Goal: Task Accomplishment & Management: Manage account settings

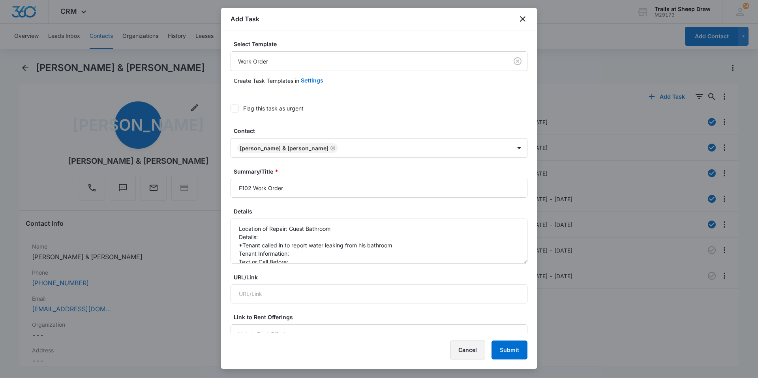
click at [475, 352] on button "Cancel" at bounding box center [467, 350] width 35 height 19
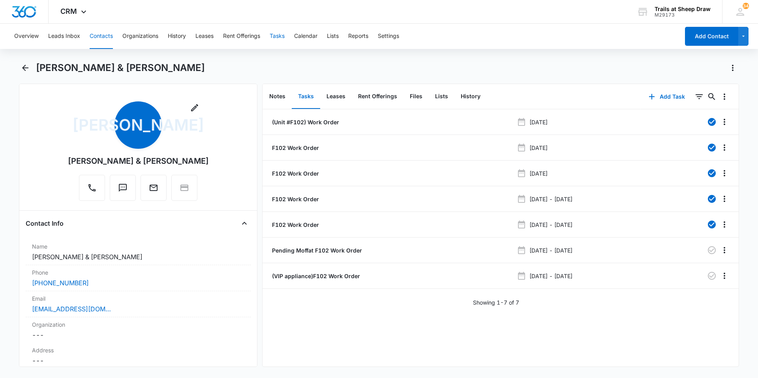
click at [280, 38] on button "Tasks" at bounding box center [276, 36] width 15 height 25
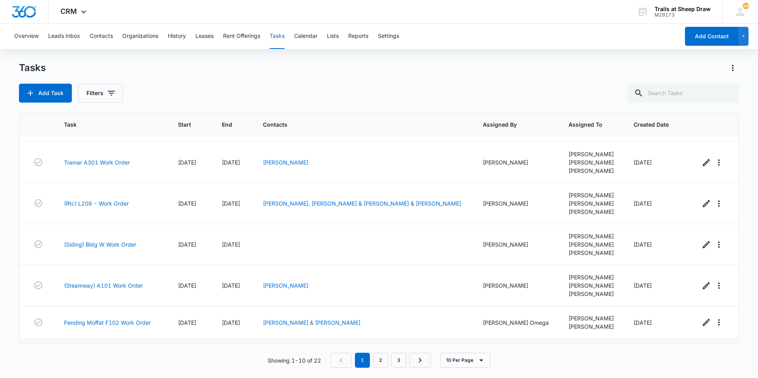
scroll to position [118, 0]
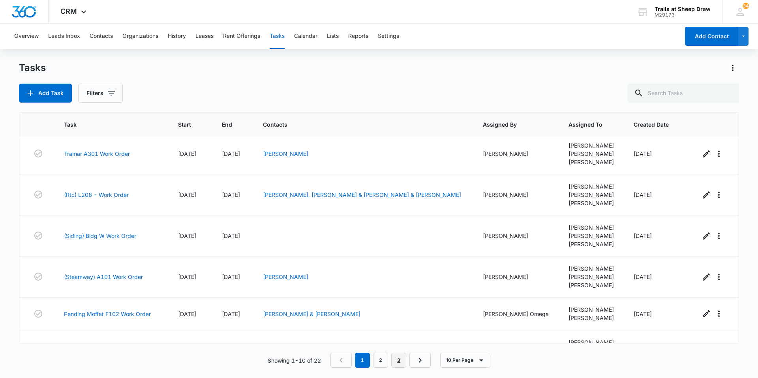
click at [399, 357] on link "3" at bounding box center [398, 360] width 15 height 15
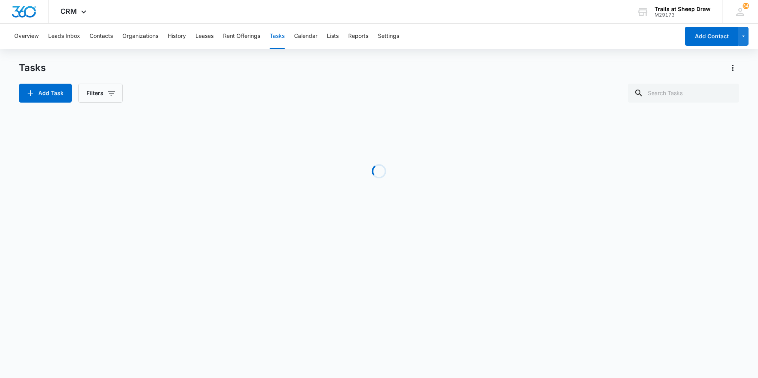
scroll to position [0, 0]
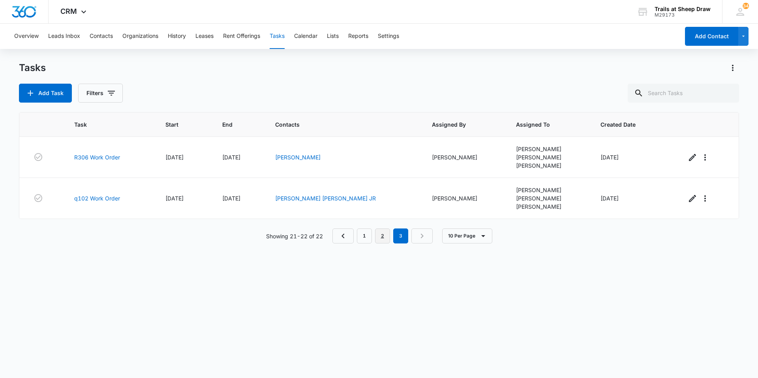
click at [385, 241] on link "2" at bounding box center [382, 235] width 15 height 15
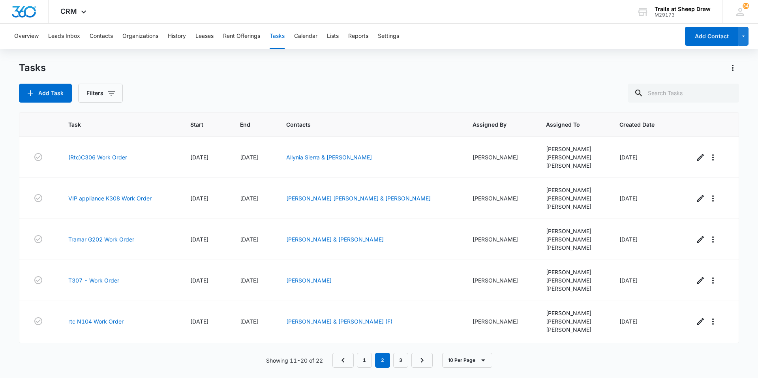
scroll to position [204, 0]
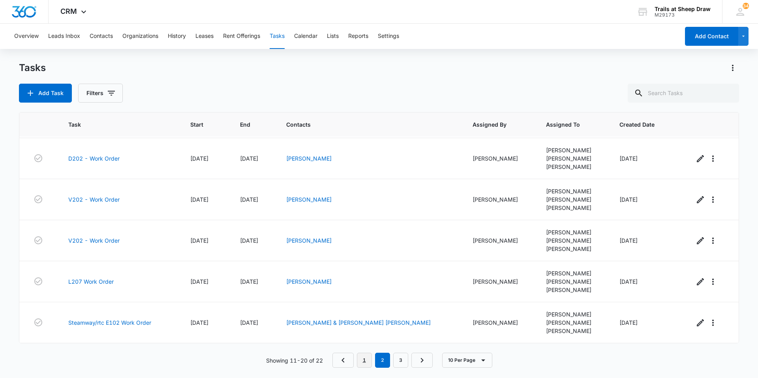
click at [365, 358] on link "1" at bounding box center [364, 360] width 15 height 15
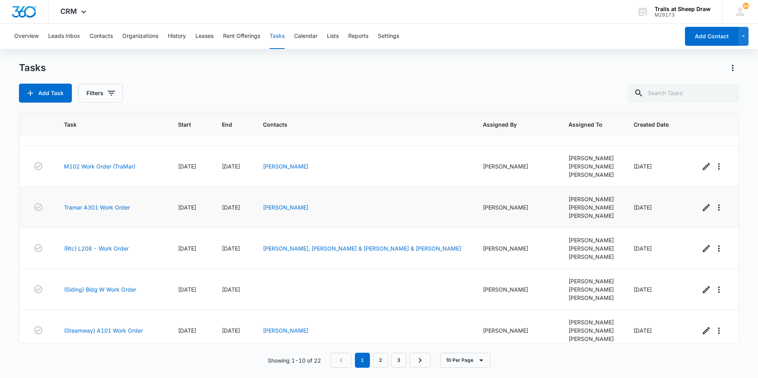
scroll to position [0, 0]
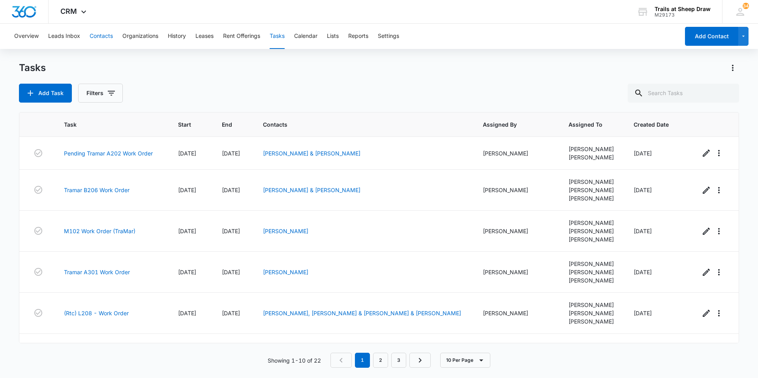
drag, startPoint x: 110, startPoint y: 35, endPoint x: 634, endPoint y: 108, distance: 528.3
click at [114, 35] on div "Overview Leads Inbox Contacts Organizations History Leases Rent Offerings Tasks…" at bounding box center [344, 36] width 670 height 25
click at [688, 99] on input "text" at bounding box center [682, 93] width 111 height 19
click at [104, 37] on button "Contacts" at bounding box center [101, 36] width 23 height 25
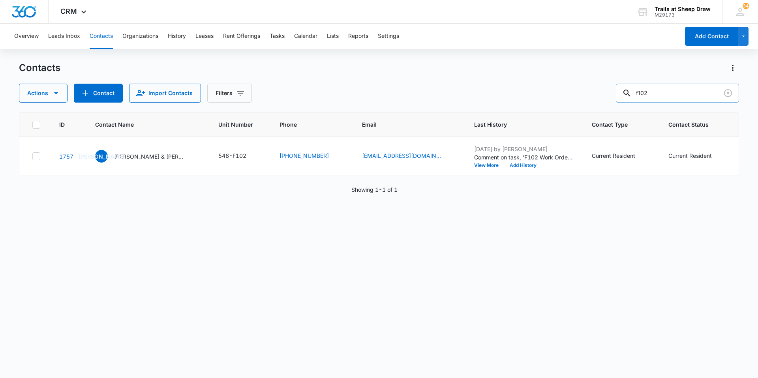
drag, startPoint x: 668, startPoint y: 92, endPoint x: 615, endPoint y: 93, distance: 52.9
click at [635, 94] on div "f102" at bounding box center [677, 93] width 123 height 19
type input "s102"
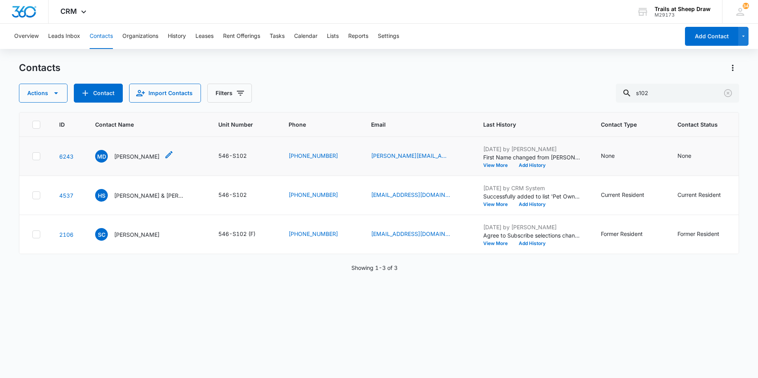
click at [129, 157] on p "[PERSON_NAME]" at bounding box center [136, 156] width 45 height 8
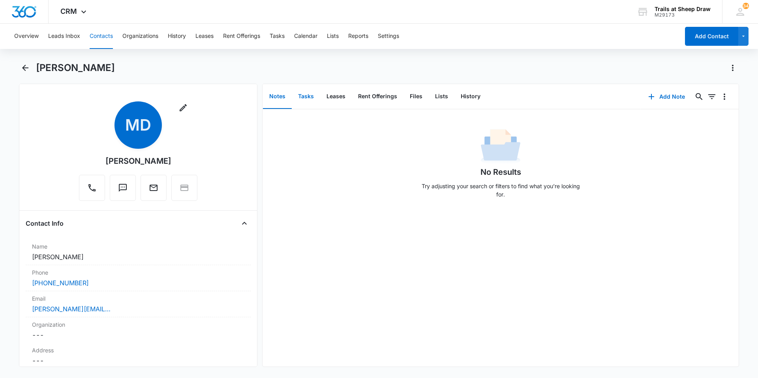
click at [307, 94] on button "Tasks" at bounding box center [306, 96] width 28 height 24
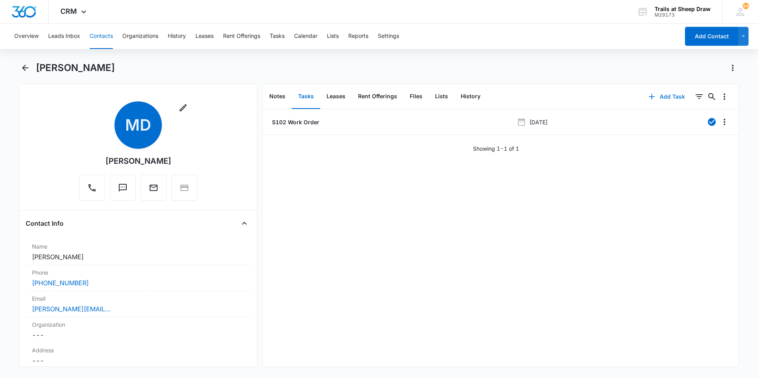
click at [658, 97] on button "Add Task" at bounding box center [666, 96] width 52 height 19
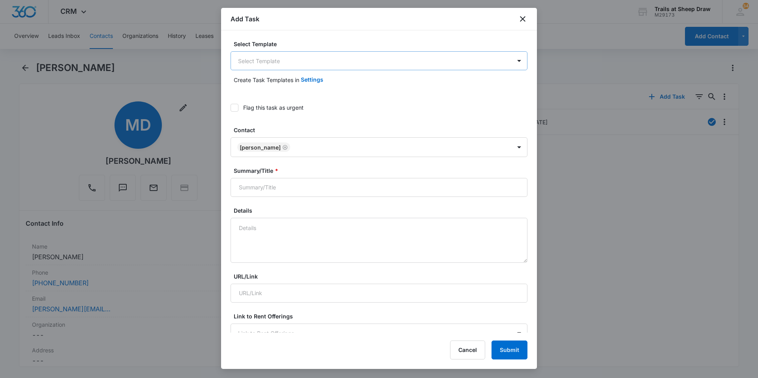
click at [303, 58] on body "CRM Apps Reputation Websites Forms CRM Email Social Content Ads Intelligence Fi…" at bounding box center [379, 189] width 758 height 378
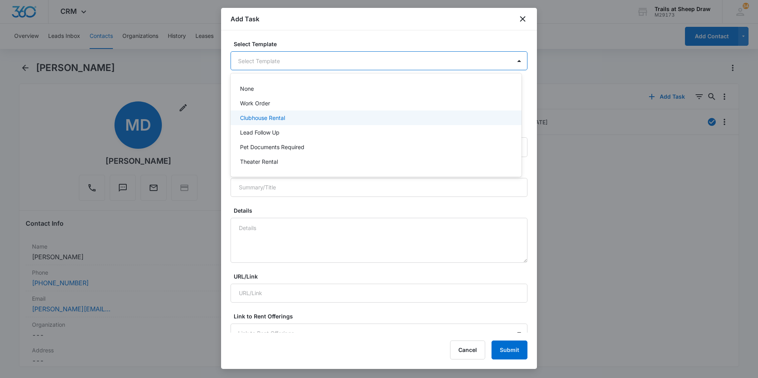
click at [273, 112] on div "Clubhouse Rental" at bounding box center [375, 117] width 291 height 15
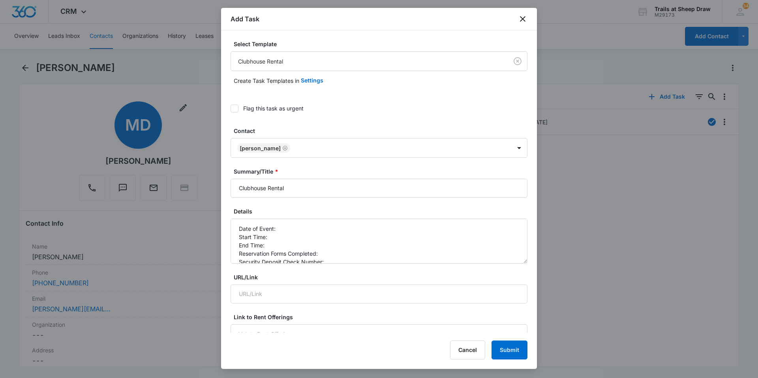
click at [303, 65] on body "CRM Apps Reputation Websites Forms CRM Email Social Content Ads Intelligence Fi…" at bounding box center [379, 189] width 758 height 378
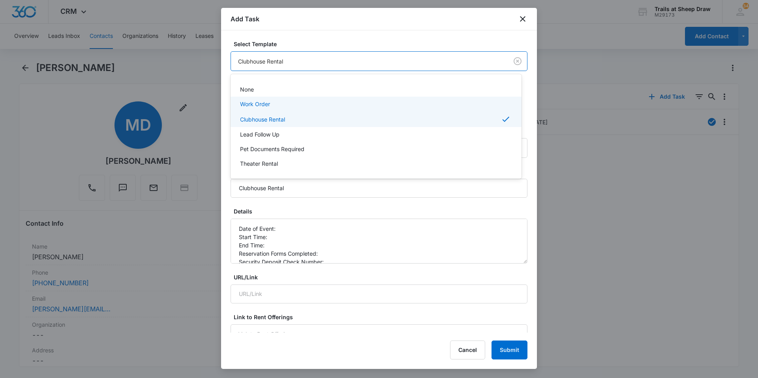
click at [271, 107] on div "Work Order" at bounding box center [375, 104] width 270 height 8
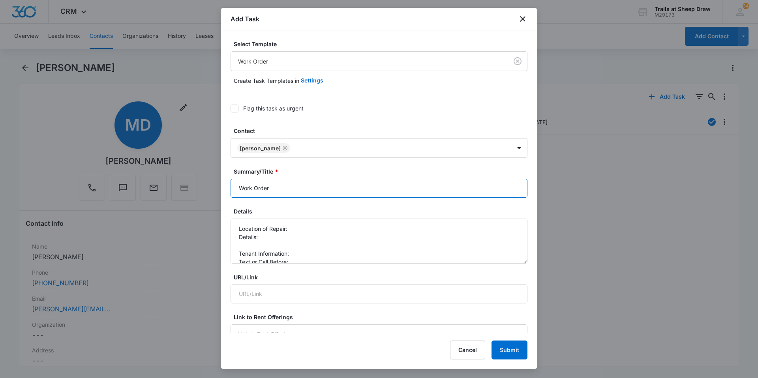
click at [234, 193] on input "Work Order" at bounding box center [378, 188] width 297 height 19
type input "S102 Work Order"
click at [341, 219] on textarea "Location of Repair: Details: Tenant Information: Text or Call Before:" at bounding box center [378, 241] width 297 height 45
click at [253, 249] on textarea "Location of Repair: Guest Bath Details: Tenant Information: Text or Call Before:" at bounding box center [378, 241] width 297 height 45
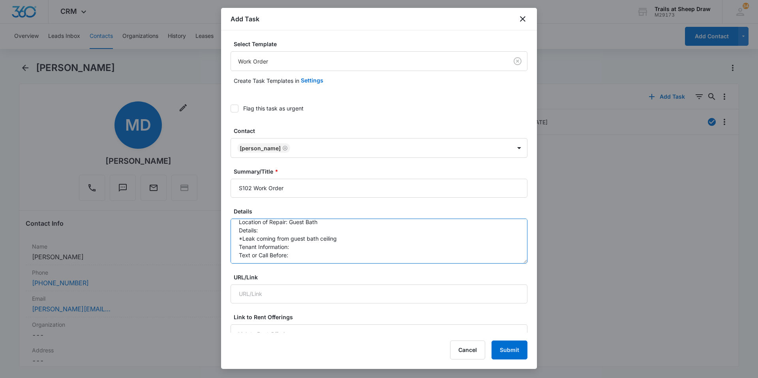
scroll to position [8, 0]
click at [303, 248] on textarea "Location of Repair: Guest Bath Details: *Leak coming from guest bath ceiling Te…" at bounding box center [378, 241] width 297 height 45
click at [302, 251] on textarea "Location of Repair: Guest Bath Details: *Leak coming from guest bath ceiling Te…" at bounding box center [378, 241] width 297 height 45
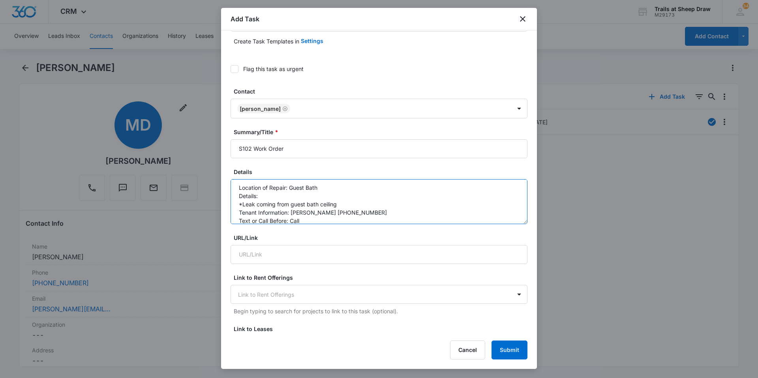
scroll to position [0, 0]
type textarea "Location of Repair: Guest Bath Details: *Leak coming from guest bath ceiling Te…"
click at [236, 69] on icon at bounding box center [234, 68] width 7 height 7
click at [230, 69] on input "Flag this task as urgent" at bounding box center [230, 69] width 0 height 0
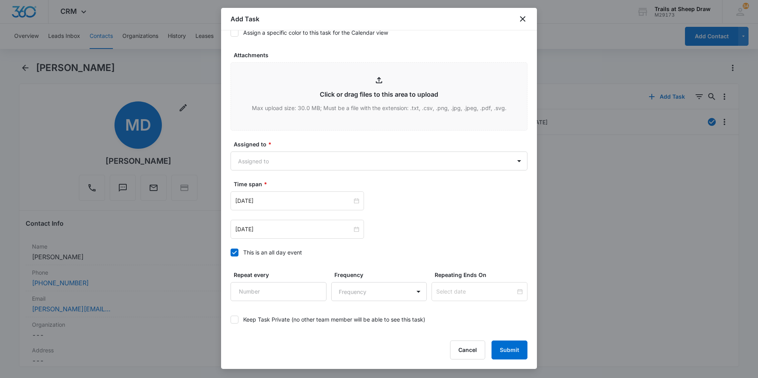
scroll to position [427, 0]
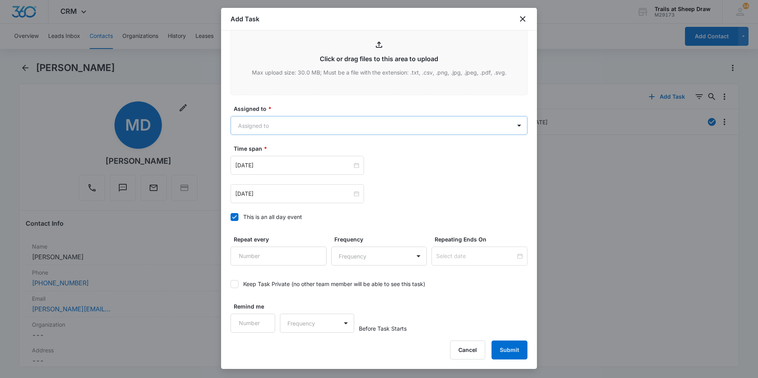
drag, startPoint x: 500, startPoint y: 109, endPoint x: 496, endPoint y: 123, distance: 14.9
click at [500, 110] on label "Assigned to *" at bounding box center [382, 109] width 297 height 8
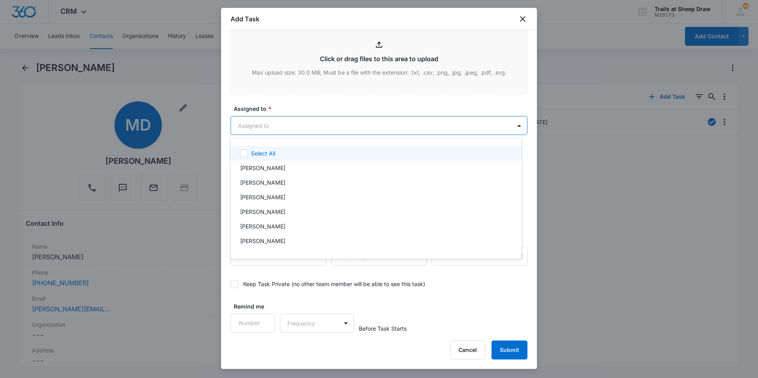
click at [496, 123] on body "CRM Apps Reputation Websites Forms CRM Email Social Content Ads Intelligence Fi…" at bounding box center [379, 189] width 758 height 378
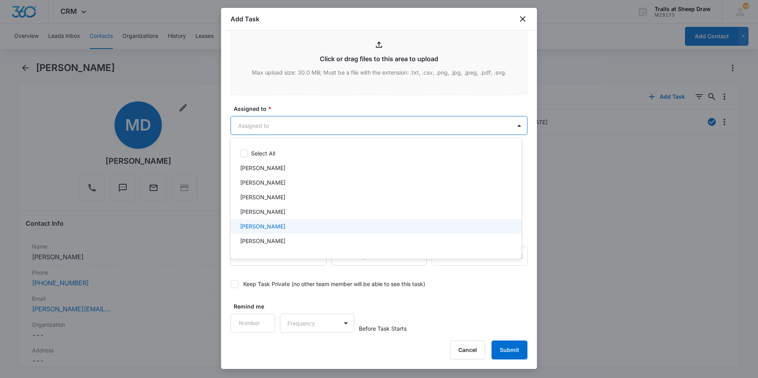
click at [276, 230] on div "[PERSON_NAME]" at bounding box center [375, 226] width 291 height 15
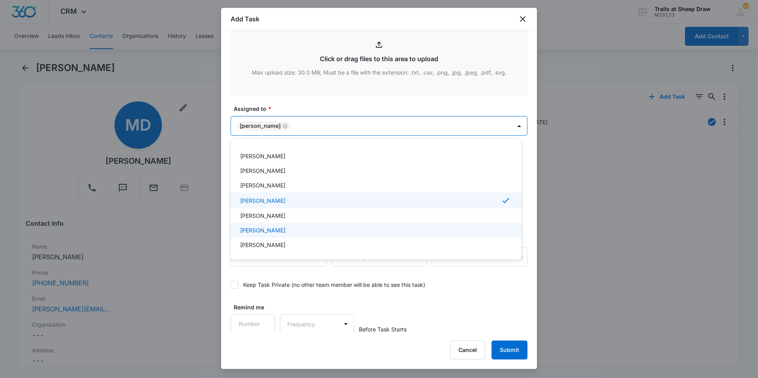
scroll to position [39, 0]
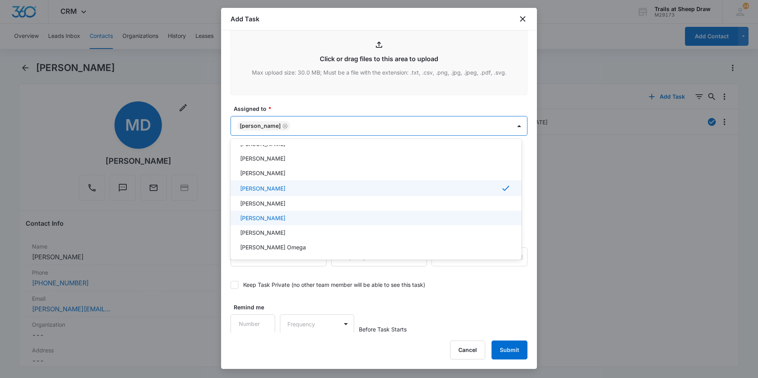
click at [274, 217] on p "[PERSON_NAME]" at bounding box center [262, 218] width 45 height 8
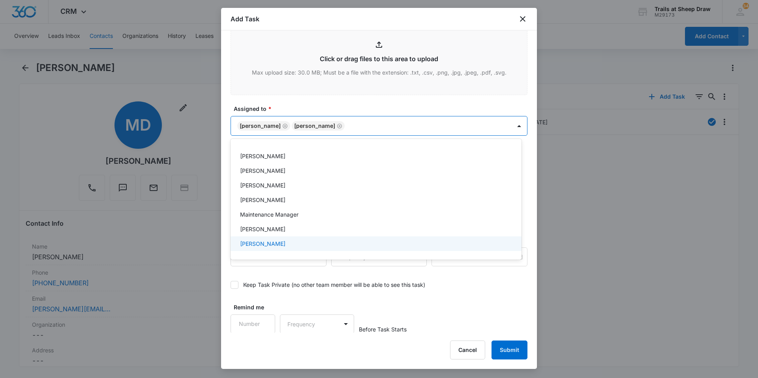
scroll to position [158, 0]
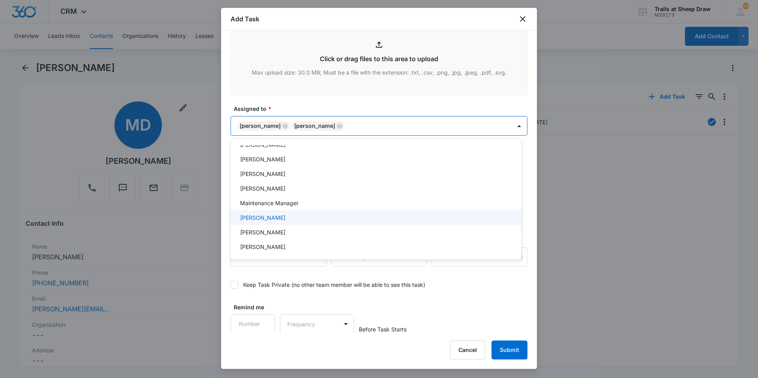
click at [286, 222] on div "[PERSON_NAME]" at bounding box center [375, 217] width 291 height 15
click at [479, 124] on div at bounding box center [379, 189] width 758 height 378
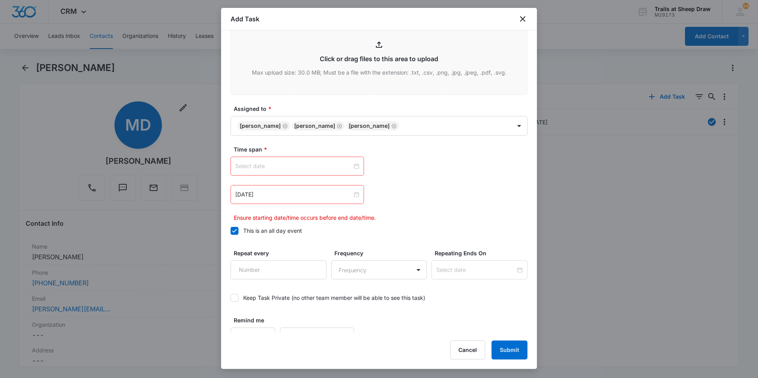
click at [354, 164] on div at bounding box center [297, 166] width 124 height 9
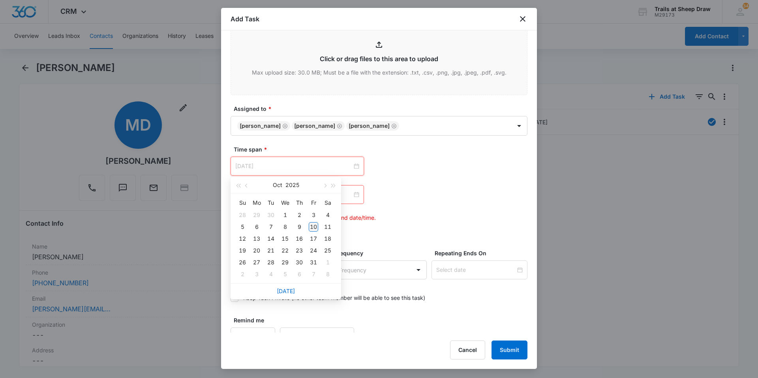
type input "Oct 10, 2025"
click at [316, 226] on div "10" at bounding box center [313, 226] width 9 height 9
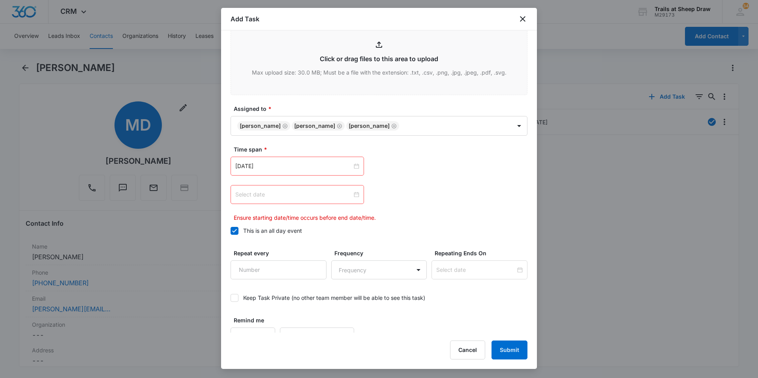
click at [353, 195] on div at bounding box center [297, 194] width 124 height 9
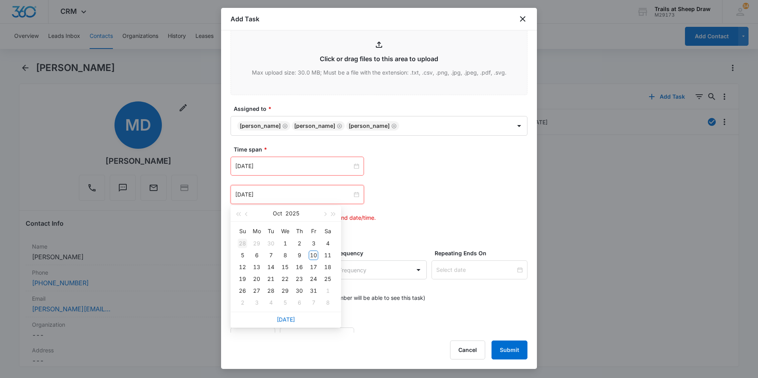
type input "Sep 28, 2025"
type input "Oct 11, 2025"
type input "Oct 13, 2025"
click at [258, 266] on div "13" at bounding box center [256, 266] width 9 height 9
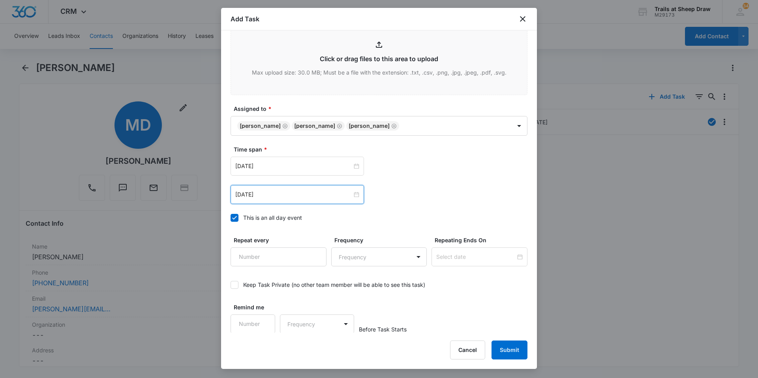
scroll to position [428, 0]
click at [508, 354] on button "Submit" at bounding box center [509, 350] width 36 height 19
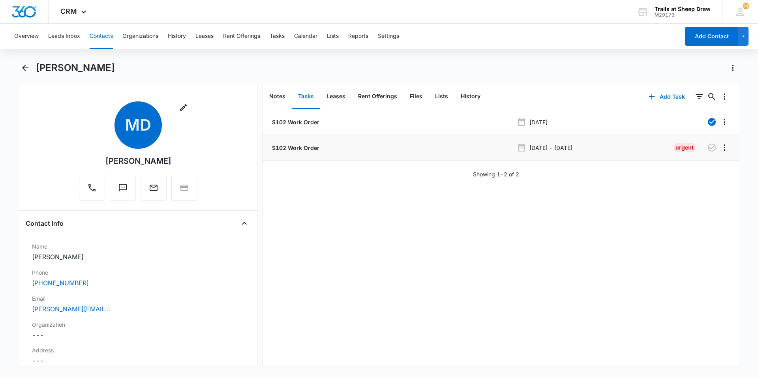
click at [297, 148] on p "S102 Work Order" at bounding box center [294, 148] width 49 height 8
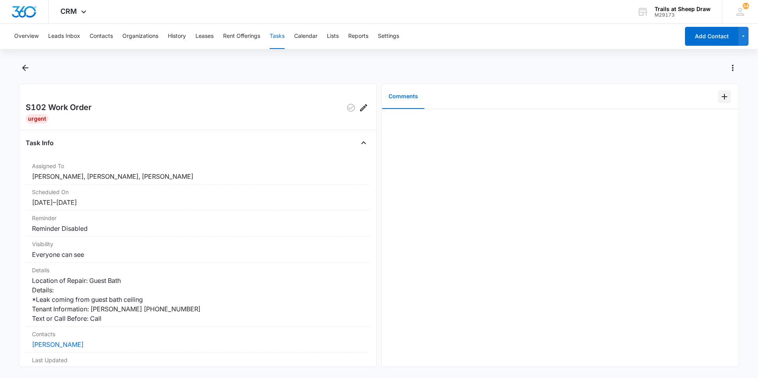
click at [720, 100] on icon "Add Comment" at bounding box center [723, 96] width 9 height 9
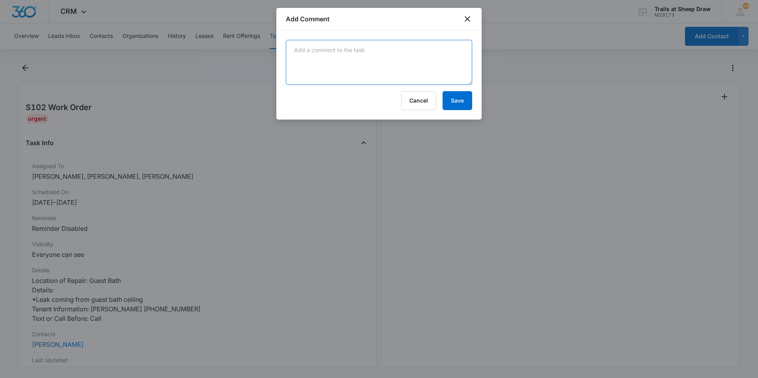
click at [404, 47] on textarea at bounding box center [379, 62] width 186 height 45
type textarea "Michael went over to clean up. Need to contact Steamway for water mitigation"
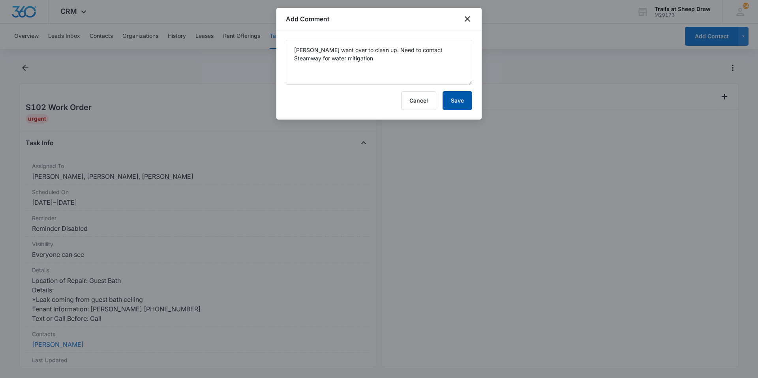
click at [458, 101] on button "Save" at bounding box center [457, 100] width 30 height 19
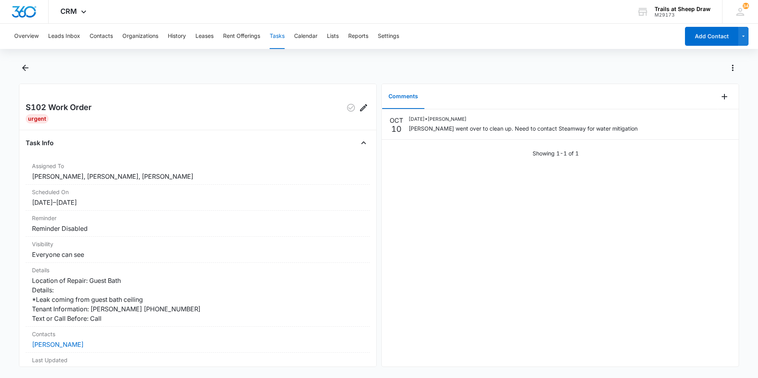
click at [276, 41] on button "Tasks" at bounding box center [276, 36] width 15 height 25
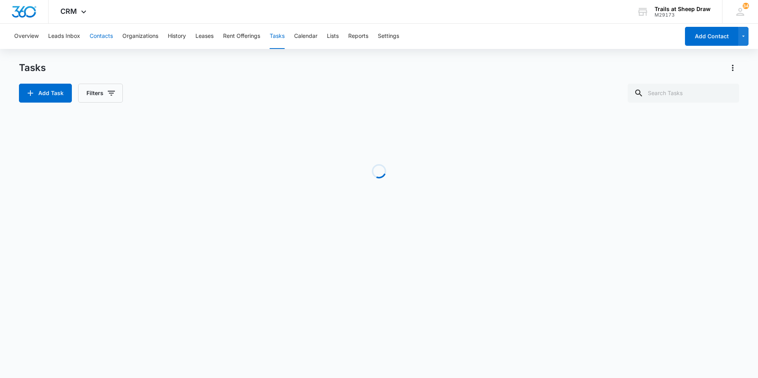
click at [107, 38] on button "Contacts" at bounding box center [101, 36] width 23 height 25
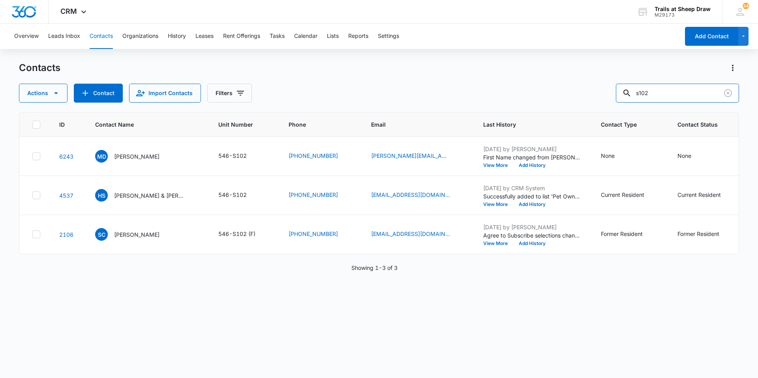
drag, startPoint x: 677, startPoint y: 96, endPoint x: 473, endPoint y: 92, distance: 204.0
click at [493, 100] on div "Actions Contact Import Contacts Filters s102" at bounding box center [379, 93] width 720 height 19
type input "s202"
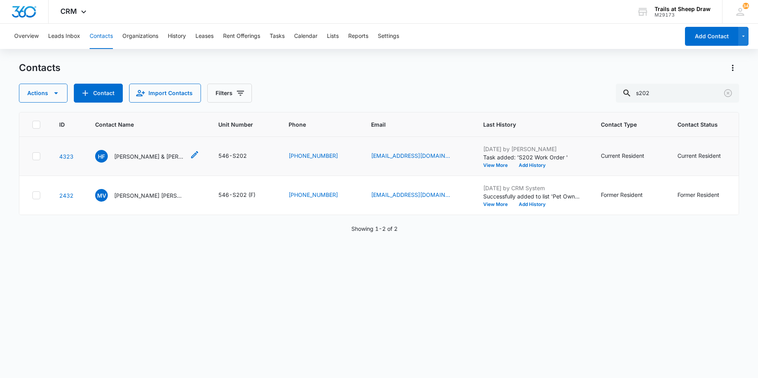
click at [139, 159] on p "[PERSON_NAME] & [PERSON_NAME]" at bounding box center [149, 156] width 71 height 8
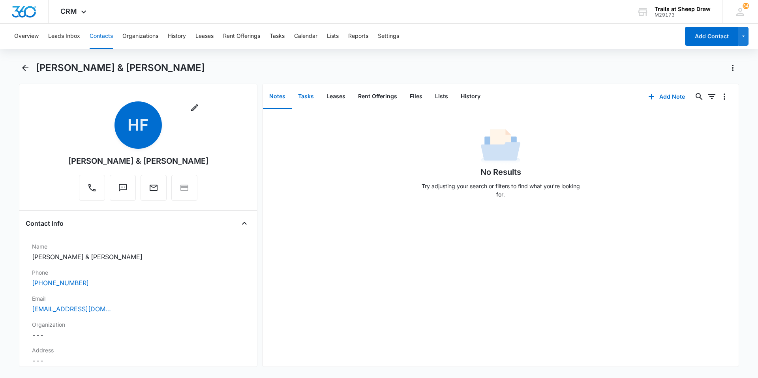
click at [315, 101] on button "Tasks" at bounding box center [306, 96] width 28 height 24
click at [670, 101] on button "Add Task" at bounding box center [666, 96] width 52 height 19
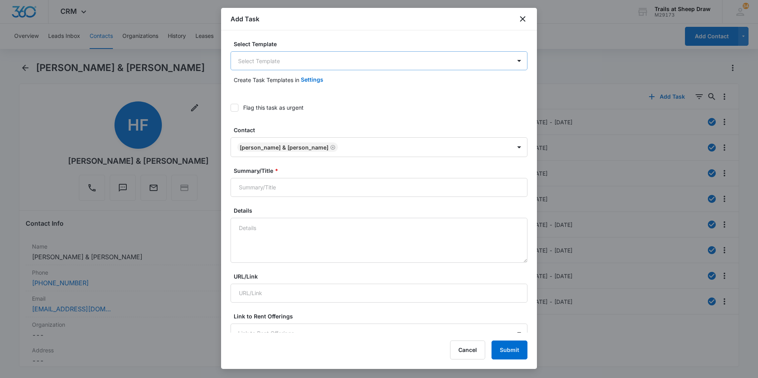
click at [347, 67] on body "CRM Apps Reputation Websites Forms CRM Email Social Content Ads Intelligence Fi…" at bounding box center [379, 189] width 758 height 378
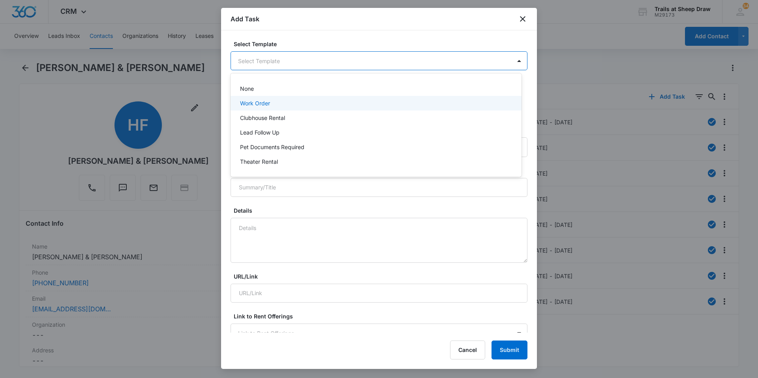
click at [303, 107] on div "Work Order" at bounding box center [375, 103] width 291 height 15
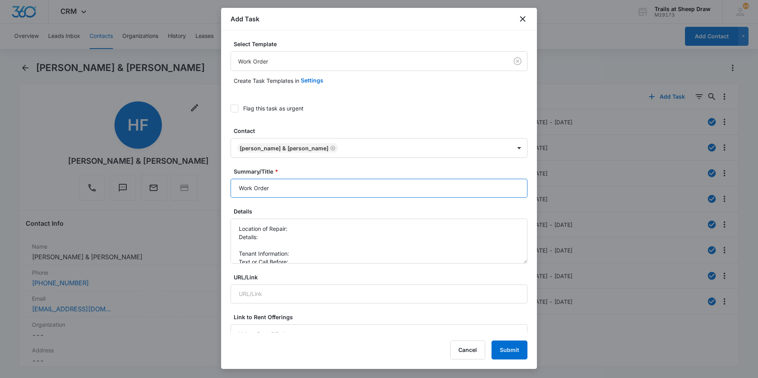
click at [236, 190] on input "Work Order" at bounding box center [378, 188] width 297 height 19
click at [236, 190] on input "S202 Work Order" at bounding box center [378, 188] width 297 height 19
type input "S202 Work Order"
click at [302, 227] on textarea "Location of Repair: Details: Tenant Information: Text or Call Before:" at bounding box center [378, 241] width 297 height 45
click at [283, 244] on textarea "Location of Repair: Guest Bath Details: Tenant Information: Text or Call Before:" at bounding box center [378, 241] width 297 height 45
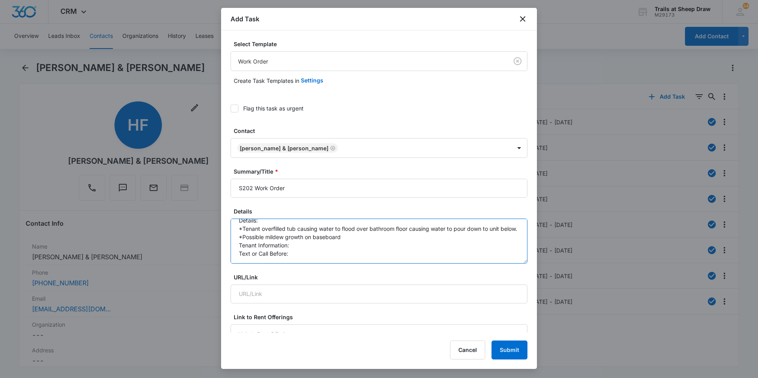
type textarea "Location of Repair: Guest Bath Details: *Tenant overfilled tub causing water to…"
click at [234, 109] on icon at bounding box center [234, 109] width 5 height 4
click at [230, 109] on input "Flag this task as urgent" at bounding box center [230, 109] width 0 height 0
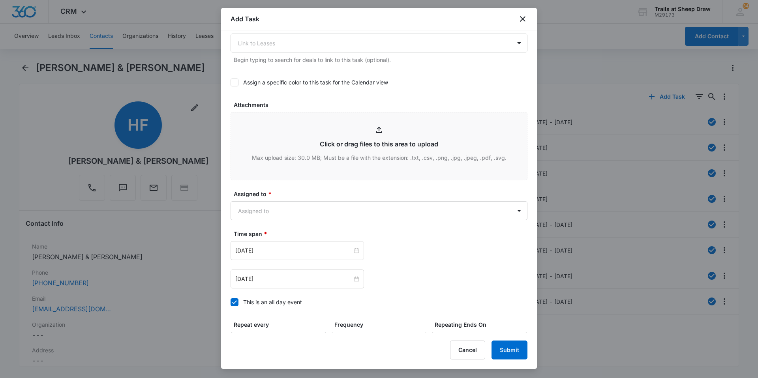
scroll to position [355, 0]
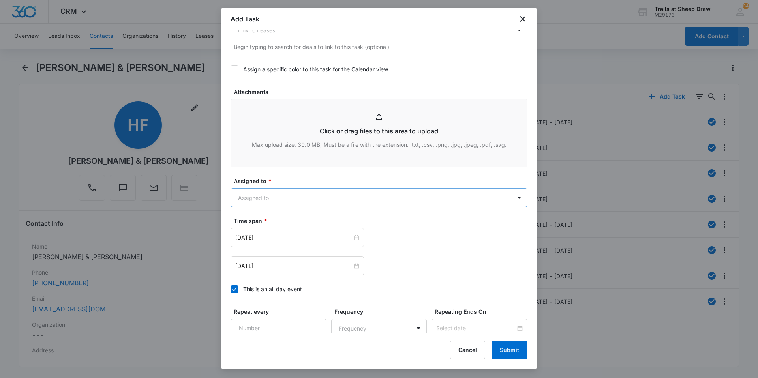
click at [297, 198] on body "CRM Apps Reputation Websites Forms CRM Email Social Content Ads Intelligence Fi…" at bounding box center [379, 189] width 758 height 378
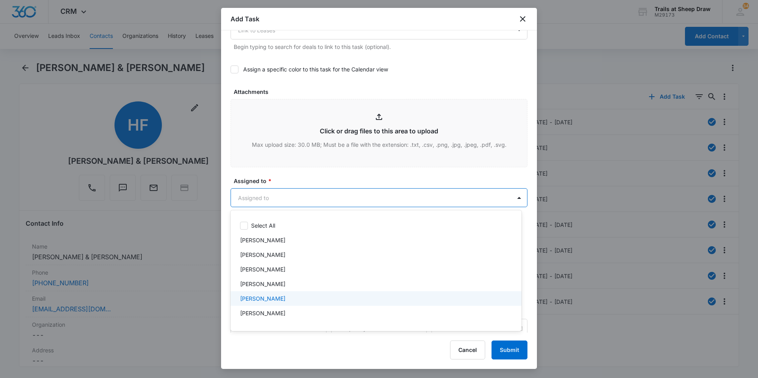
click at [265, 302] on p "[PERSON_NAME]" at bounding box center [262, 298] width 45 height 8
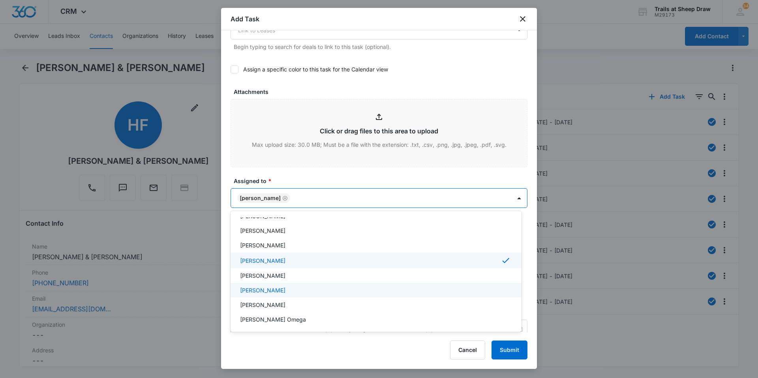
click at [283, 288] on p "[PERSON_NAME]" at bounding box center [262, 290] width 45 height 8
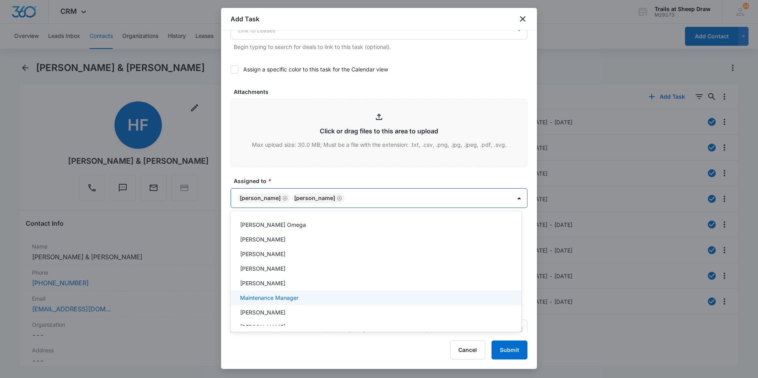
scroll to position [158, 0]
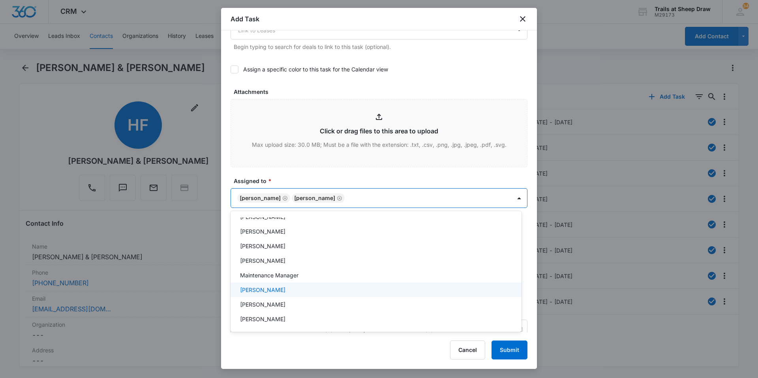
click at [276, 291] on p "[PERSON_NAME]" at bounding box center [262, 290] width 45 height 8
click at [467, 194] on div at bounding box center [379, 189] width 758 height 378
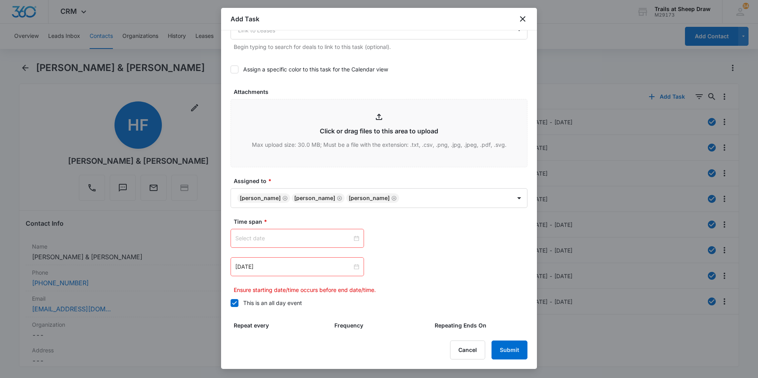
click at [354, 239] on div at bounding box center [297, 238] width 124 height 9
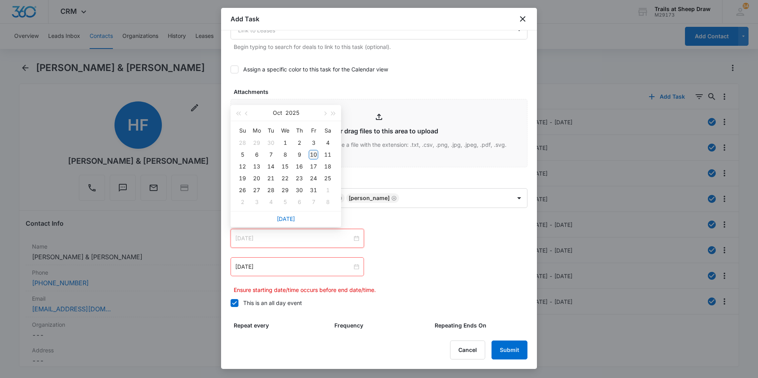
type input "Oct 10, 2025"
click at [311, 155] on div "10" at bounding box center [313, 154] width 9 height 9
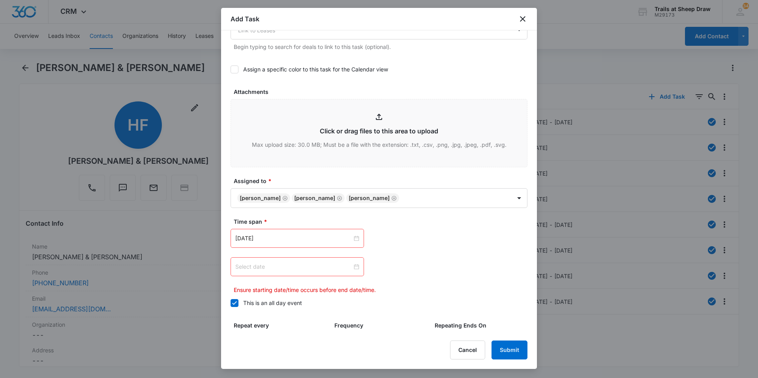
click at [355, 266] on div at bounding box center [297, 266] width 124 height 9
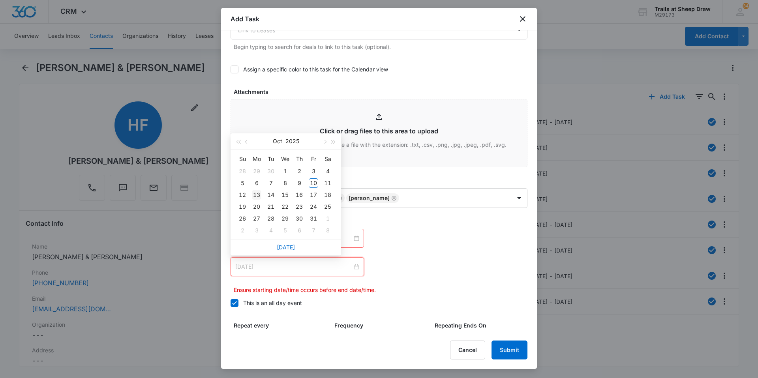
type input "Oct 13, 2025"
click at [255, 195] on div "13" at bounding box center [256, 194] width 9 height 9
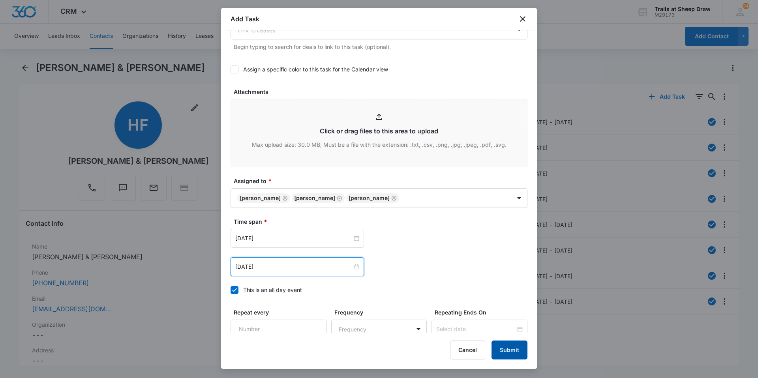
click at [516, 350] on button "Submit" at bounding box center [509, 350] width 36 height 19
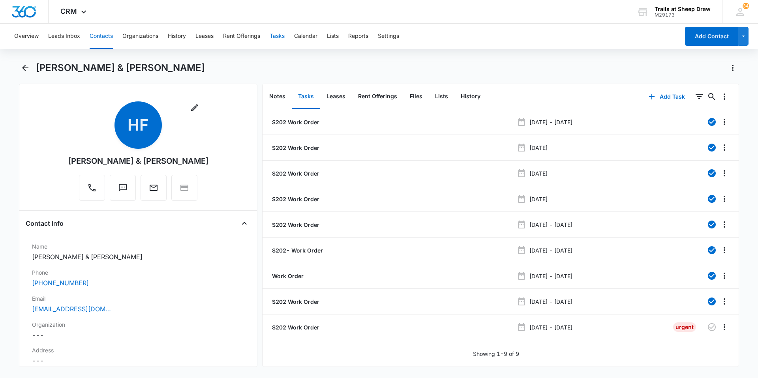
click at [273, 32] on button "Tasks" at bounding box center [276, 36] width 15 height 25
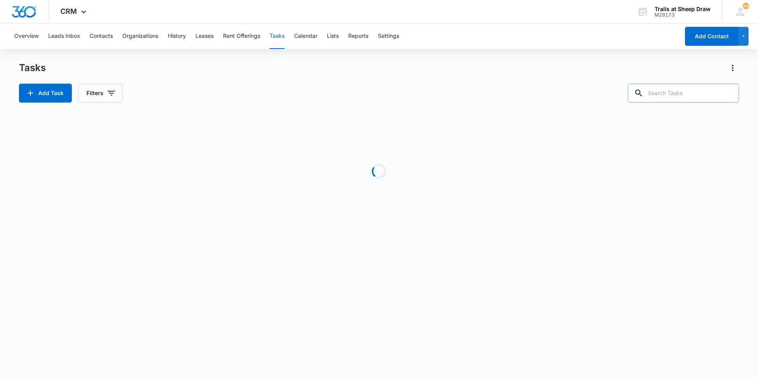
click at [682, 85] on input "text" at bounding box center [682, 93] width 111 height 19
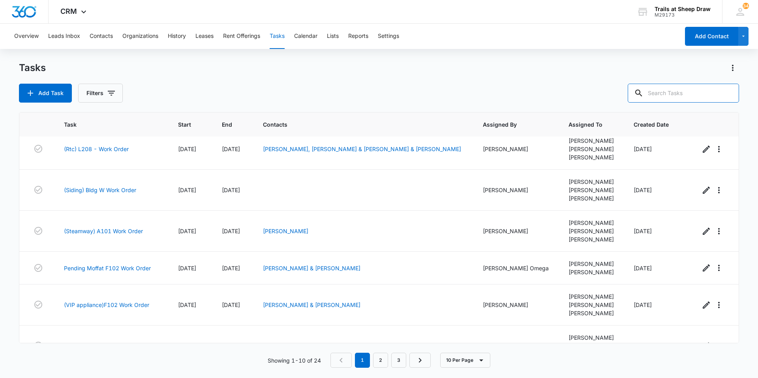
scroll to position [187, 0]
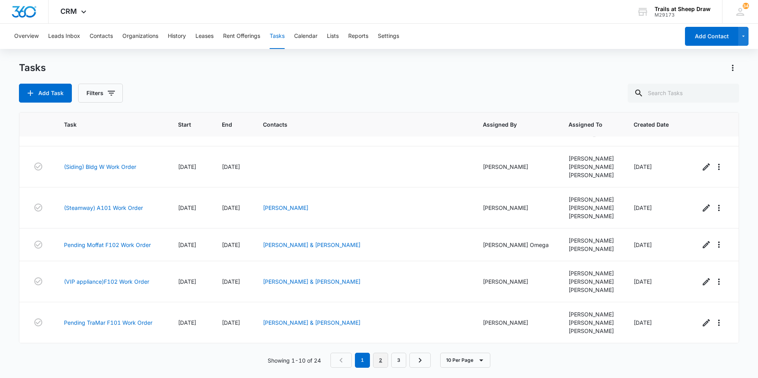
click at [382, 361] on link "2" at bounding box center [380, 360] width 15 height 15
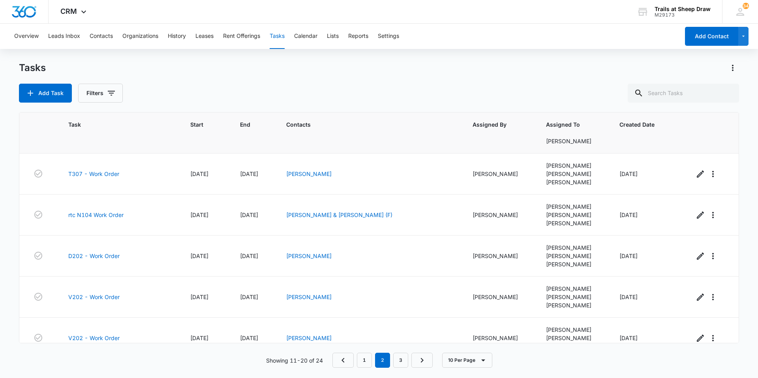
scroll to position [204, 0]
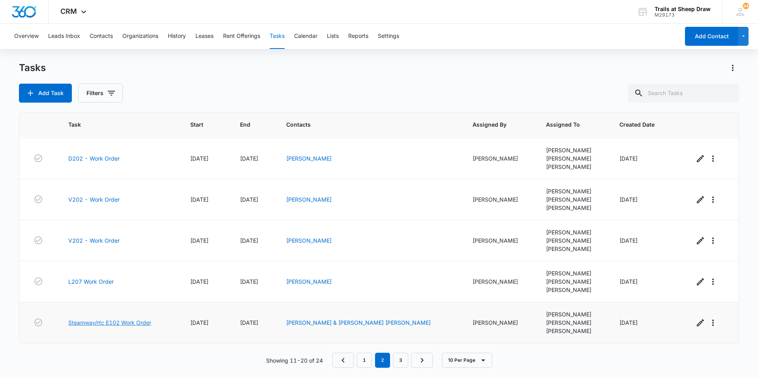
click at [107, 324] on link "Steamway/rtc E102 Work Order" at bounding box center [109, 322] width 83 height 8
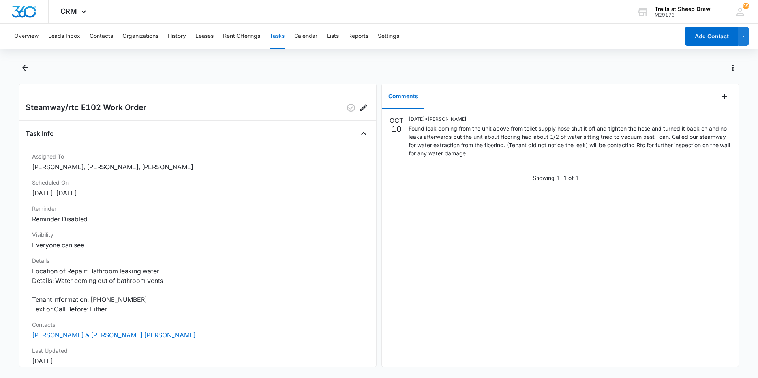
click at [276, 33] on button "Tasks" at bounding box center [276, 36] width 15 height 25
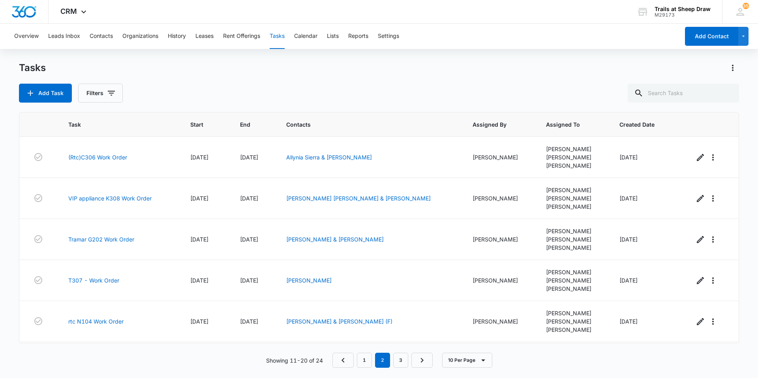
scroll to position [204, 0]
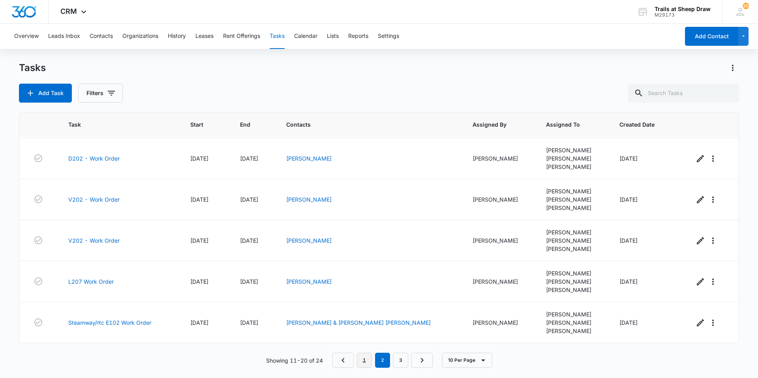
click at [365, 357] on link "1" at bounding box center [364, 360] width 15 height 15
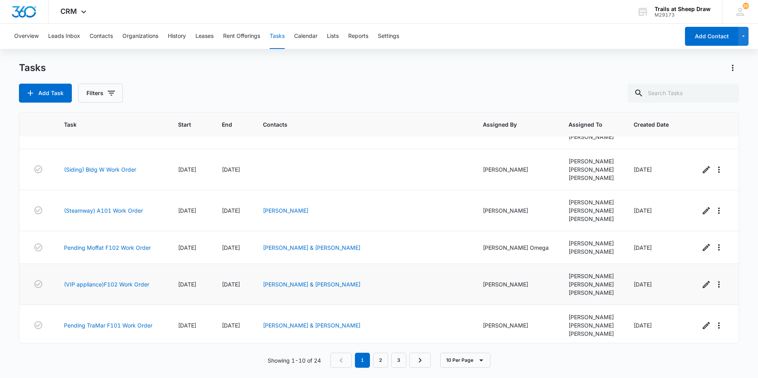
scroll to position [187, 0]
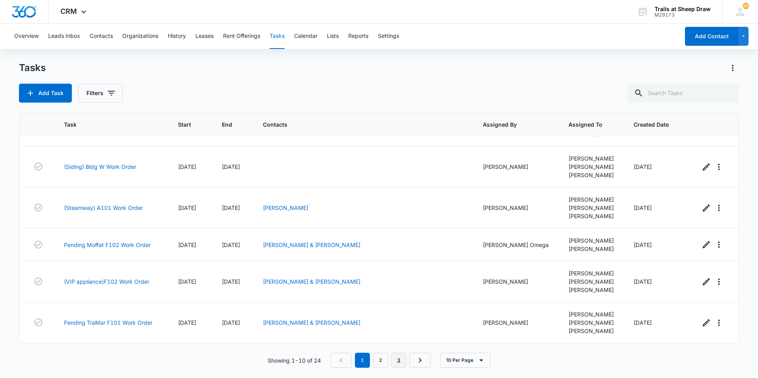
click at [395, 362] on link "3" at bounding box center [398, 360] width 15 height 15
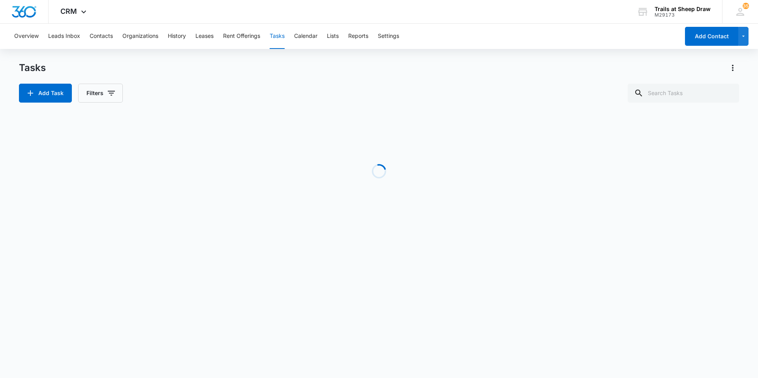
scroll to position [0, 0]
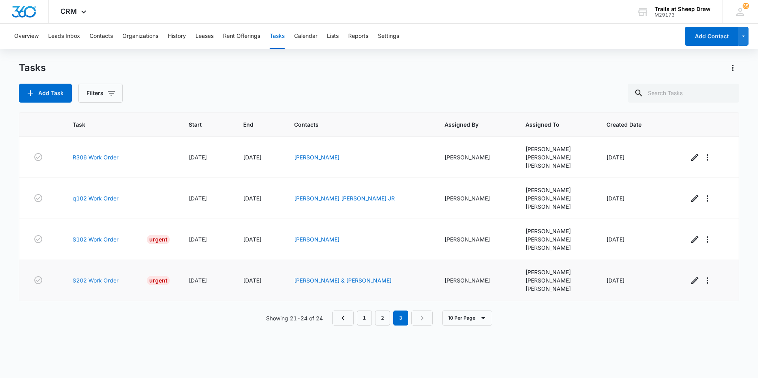
click at [101, 280] on link "S202 Work Order" at bounding box center [96, 280] width 46 height 8
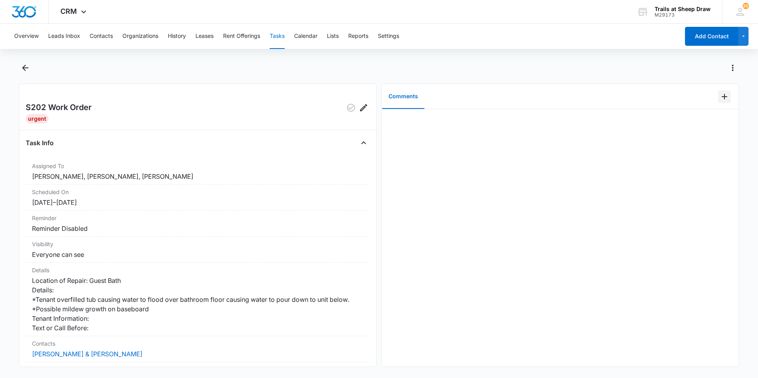
click at [719, 100] on icon "Add Comment" at bounding box center [723, 96] width 9 height 9
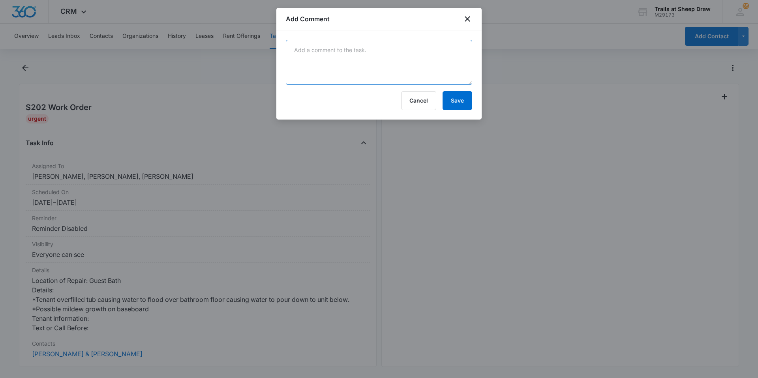
click at [403, 77] on textarea at bounding box center [379, 62] width 186 height 45
type textarea "Charge back to tenant"
click at [453, 107] on button "Save" at bounding box center [457, 100] width 30 height 19
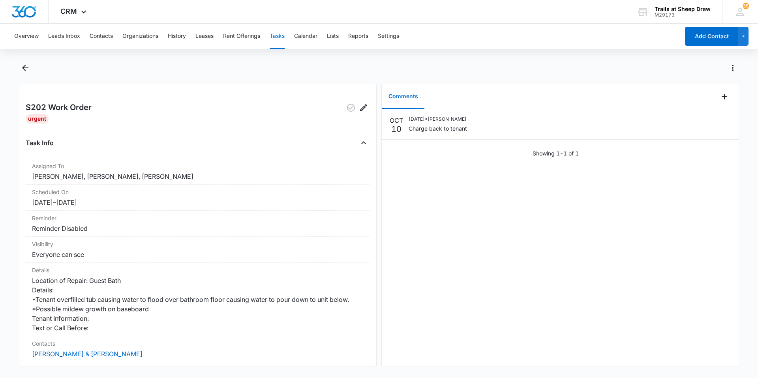
click at [281, 39] on button "Tasks" at bounding box center [276, 36] width 15 height 25
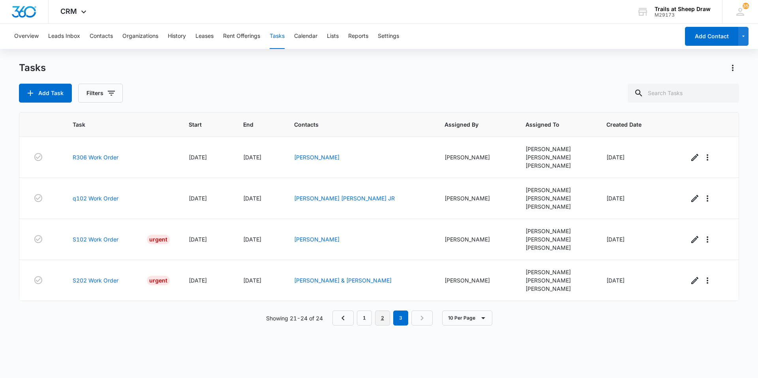
click at [384, 321] on link "2" at bounding box center [382, 318] width 15 height 15
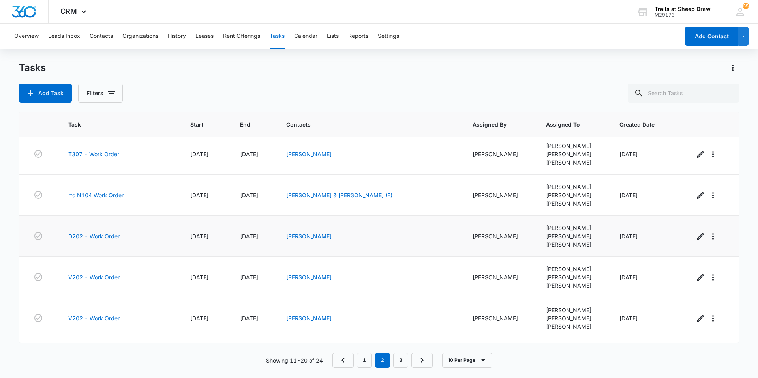
scroll to position [204, 0]
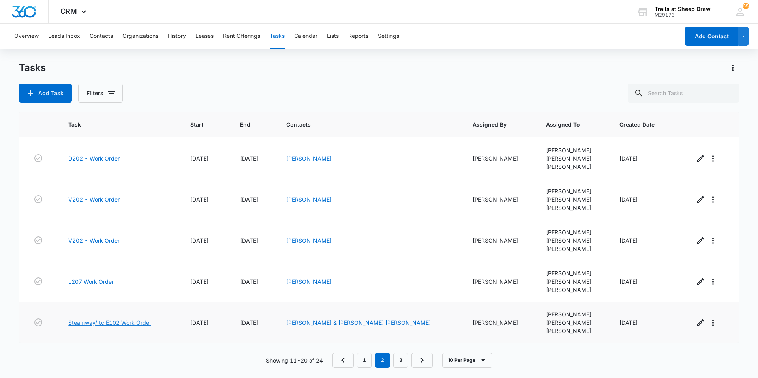
click at [110, 323] on link "Steamway/rtc E102 Work Order" at bounding box center [109, 322] width 83 height 8
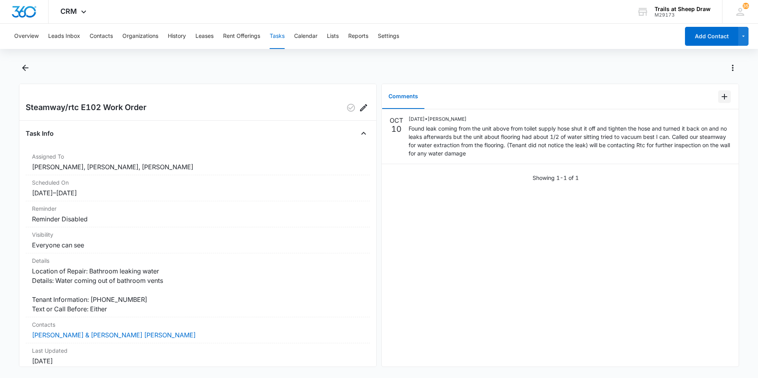
click at [721, 97] on icon "Add Comment" at bounding box center [724, 97] width 6 height 6
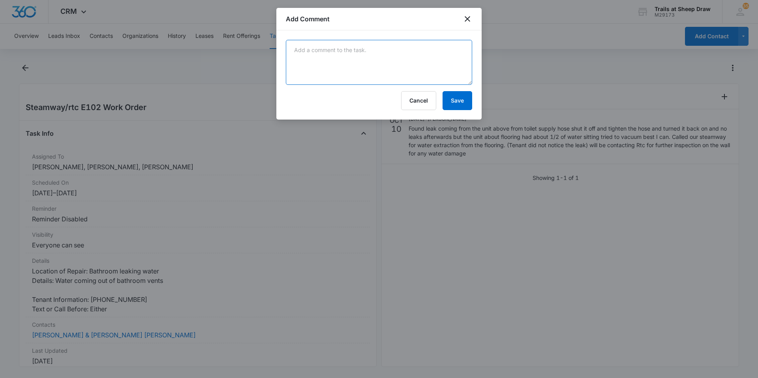
click at [427, 60] on textarea at bounding box center [379, 62] width 186 height 45
type textarea "Charge back to tenant"
click at [459, 103] on button "Save" at bounding box center [457, 100] width 30 height 19
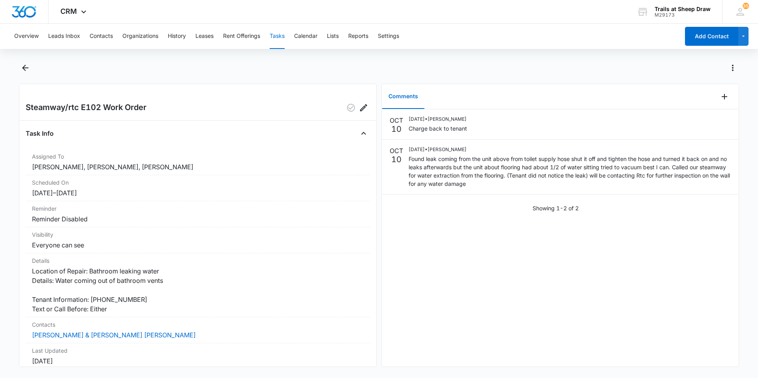
click at [280, 37] on button "Tasks" at bounding box center [276, 36] width 15 height 25
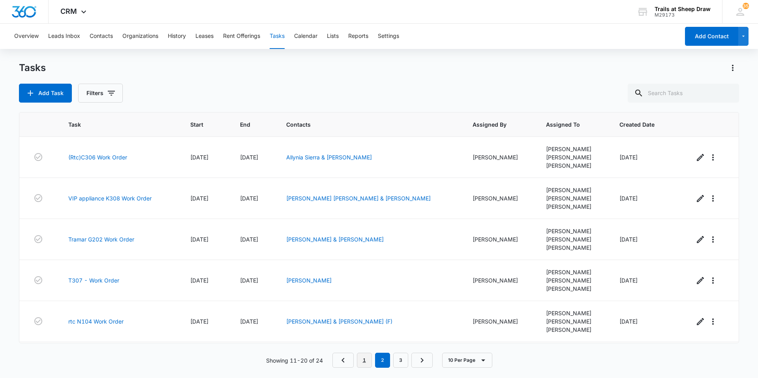
click at [366, 362] on link "1" at bounding box center [364, 360] width 15 height 15
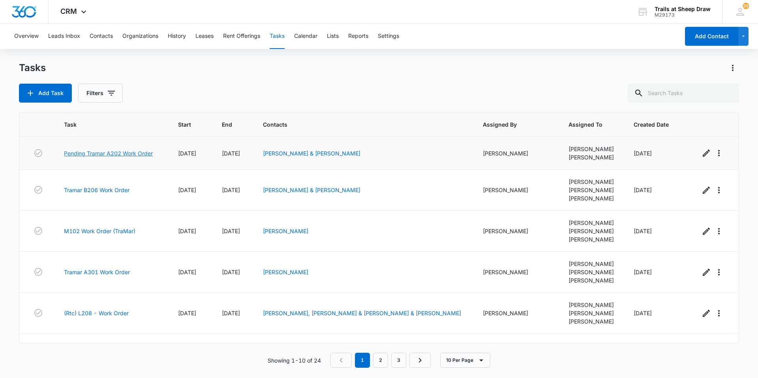
click at [129, 154] on link "Pending Tramar A202 Work Order" at bounding box center [108, 153] width 89 height 8
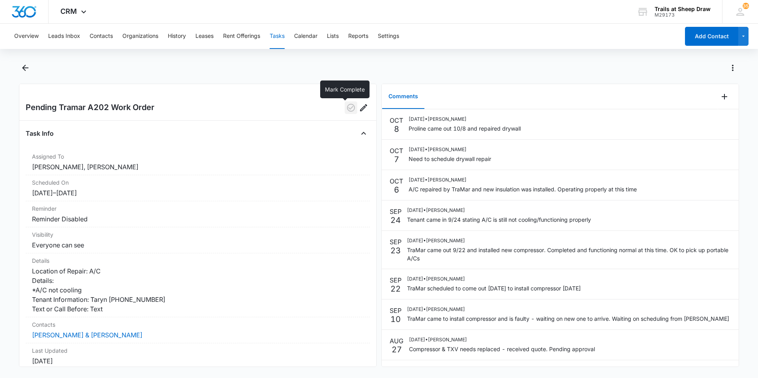
click at [346, 107] on icon "button" at bounding box center [350, 107] width 9 height 9
click at [275, 37] on button "Tasks" at bounding box center [276, 36] width 15 height 25
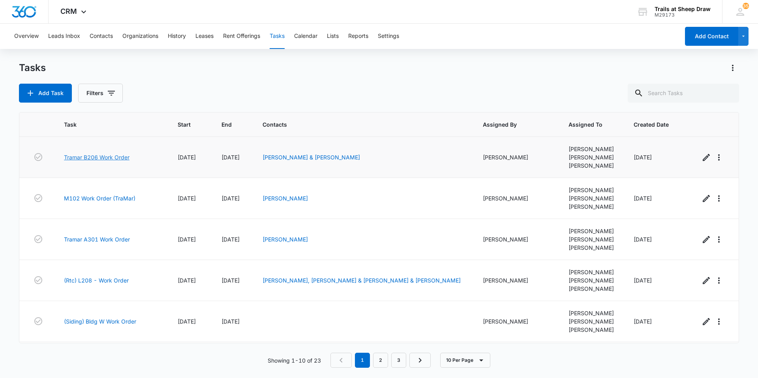
click at [117, 158] on link "Tramar B206 Work Order" at bounding box center [96, 157] width 65 height 8
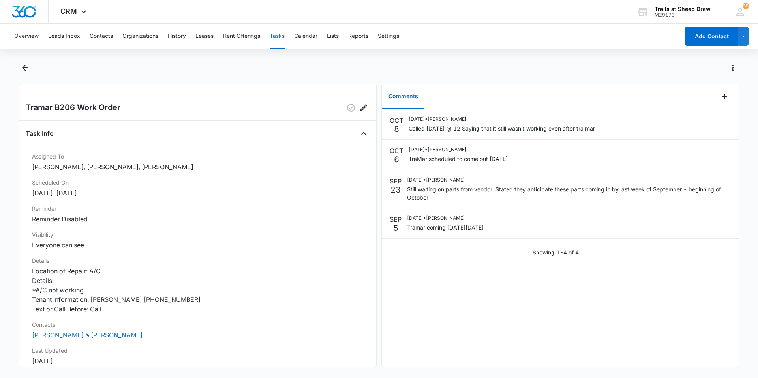
click at [271, 37] on button "Tasks" at bounding box center [276, 36] width 15 height 25
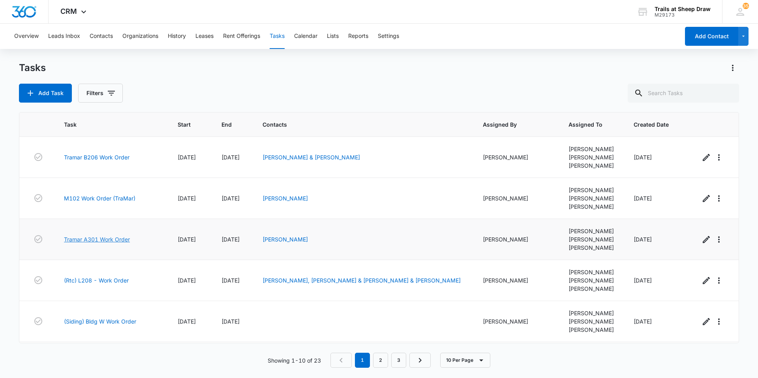
click at [112, 240] on link "Tramar A301 Work Order" at bounding box center [97, 239] width 66 height 8
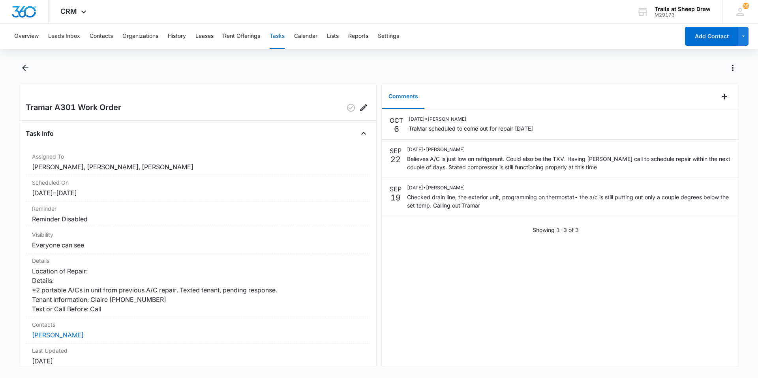
click at [278, 35] on button "Tasks" at bounding box center [276, 36] width 15 height 25
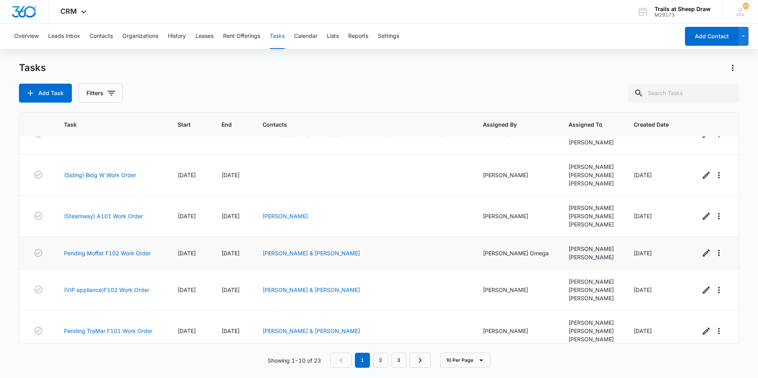
scroll to position [156, 0]
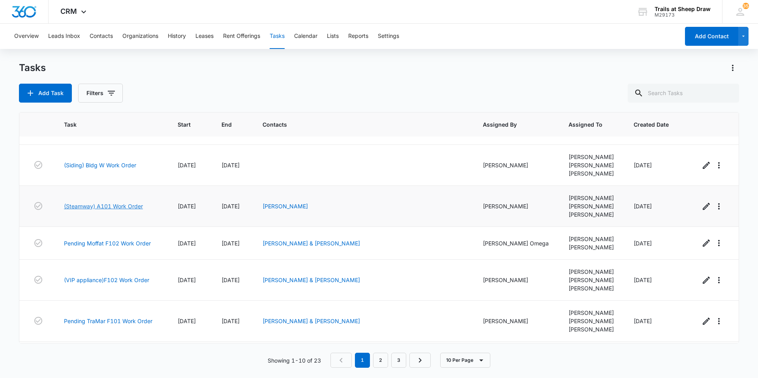
click at [131, 207] on link "(Steamway) A101 Work Order" at bounding box center [103, 206] width 79 height 8
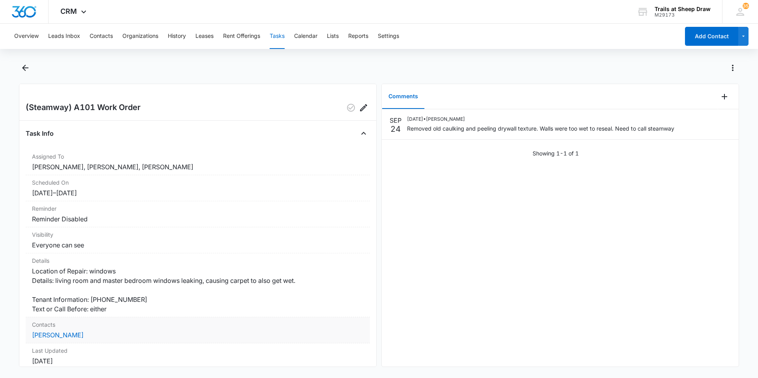
scroll to position [83, 0]
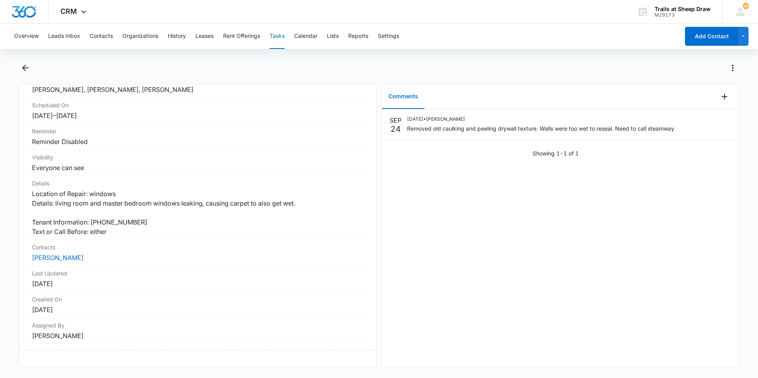
click at [442, 217] on div "[DATE] [DATE] • [PERSON_NAME] Removed old caulking and peeling drywall texture.…" at bounding box center [560, 237] width 357 height 257
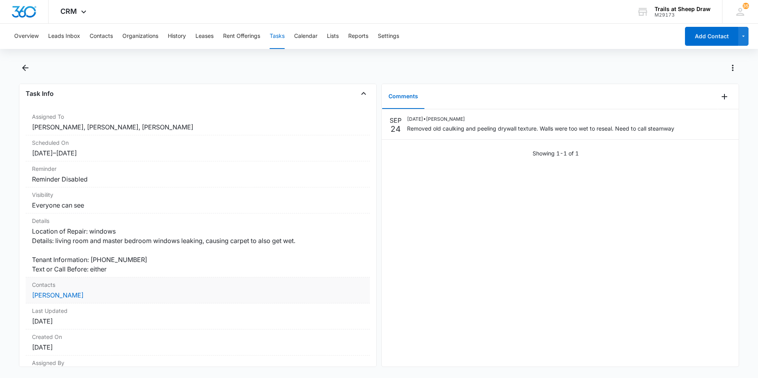
scroll to position [0, 0]
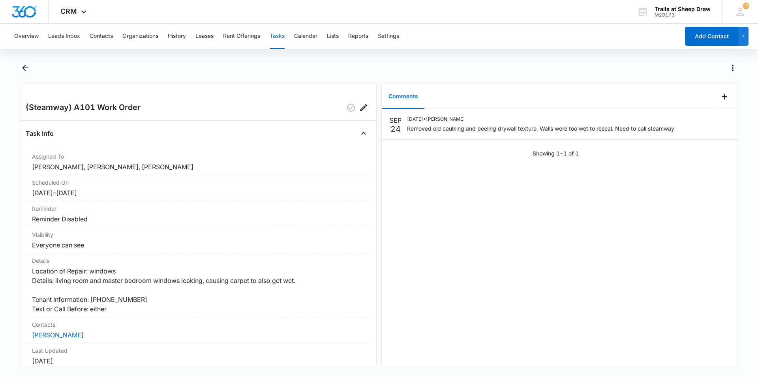
click at [277, 36] on button "Tasks" at bounding box center [276, 36] width 15 height 25
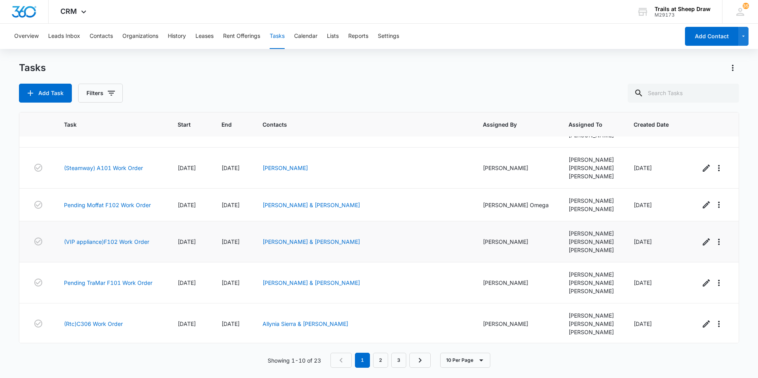
scroll to position [196, 0]
click at [385, 360] on link "2" at bounding box center [380, 360] width 15 height 15
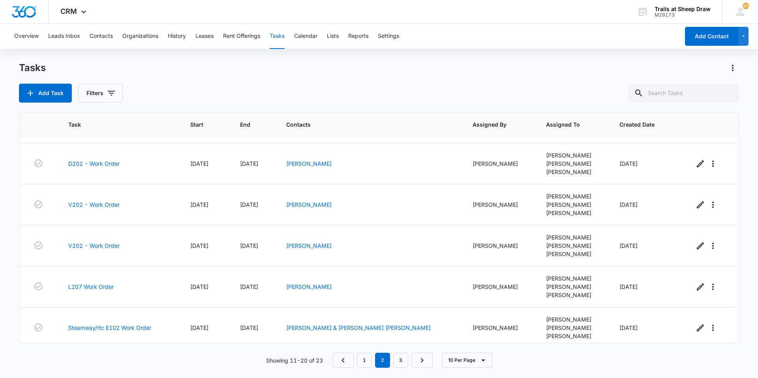
scroll to position [204, 0]
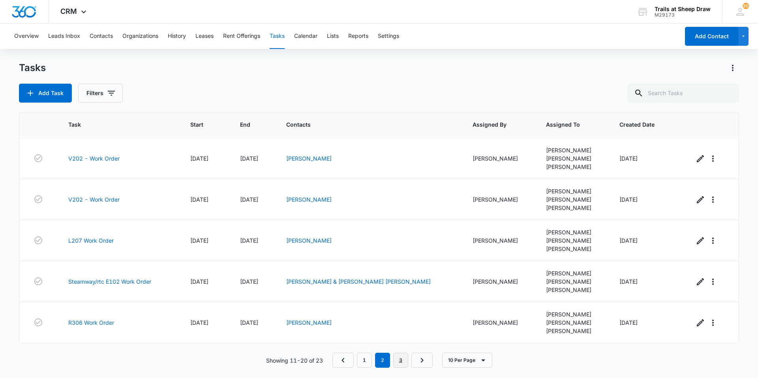
click at [400, 362] on link "3" at bounding box center [400, 360] width 15 height 15
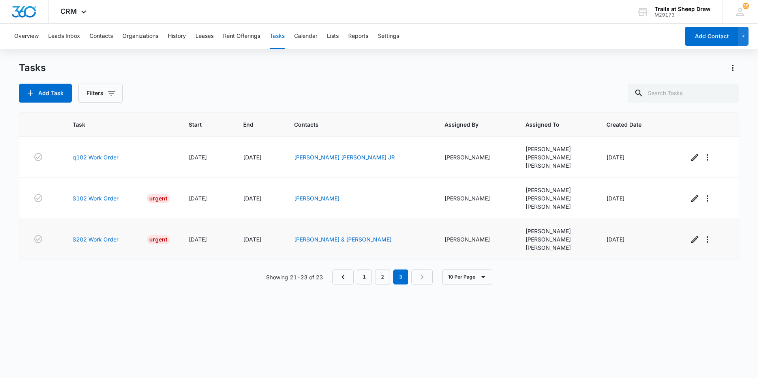
scroll to position [0, 0]
click at [368, 279] on link "1" at bounding box center [364, 276] width 15 height 15
